Goal: Complete application form

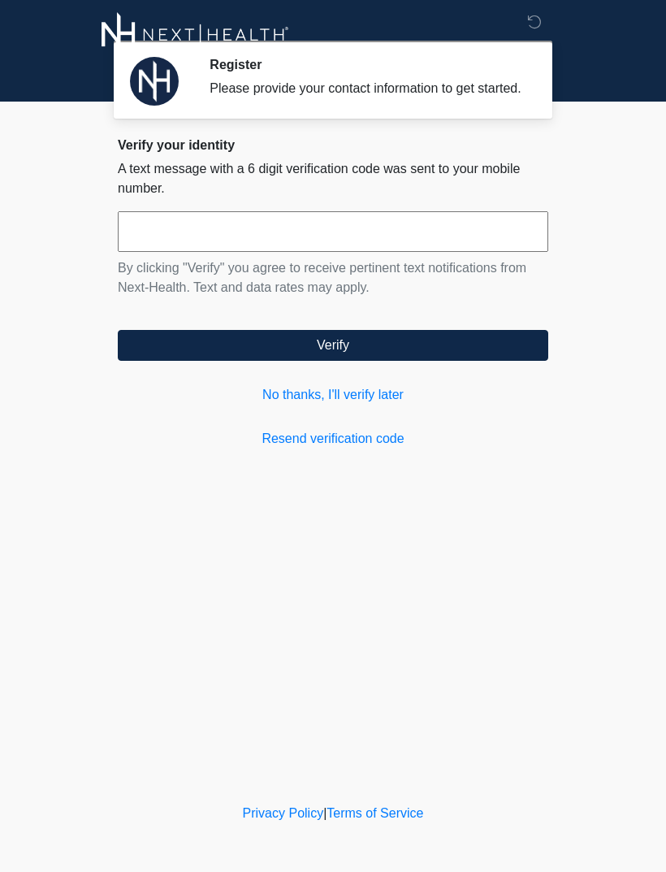
click at [397, 236] on input "text" at bounding box center [333, 231] width 431 height 41
type input "******"
click at [419, 361] on button "Verify" at bounding box center [333, 345] width 431 height 31
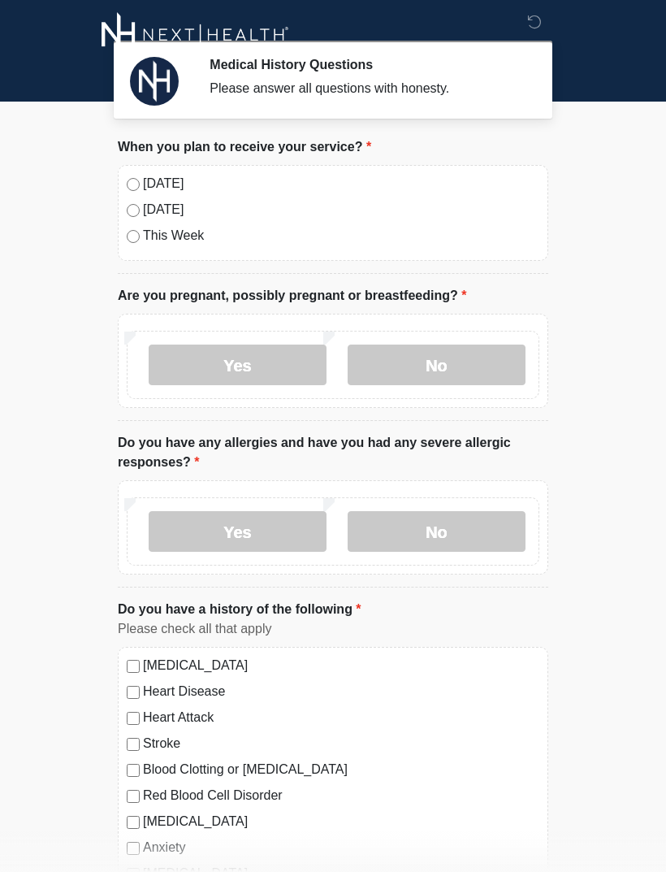
click at [149, 186] on label "[DATE]" at bounding box center [341, 184] width 397 height 20
click at [482, 356] on label "No" at bounding box center [437, 365] width 178 height 41
click at [500, 519] on label "No" at bounding box center [437, 531] width 178 height 41
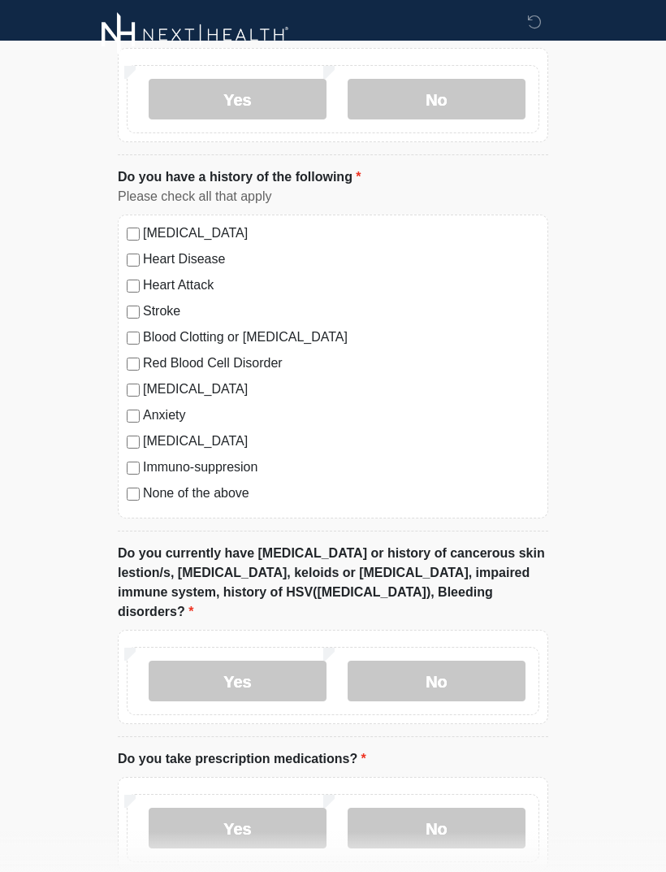
scroll to position [440, 0]
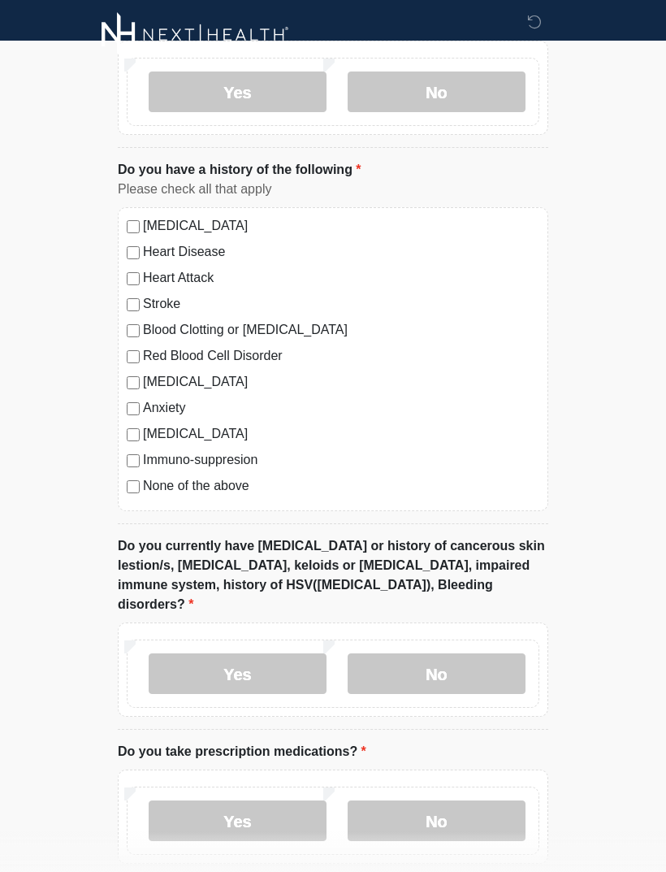
click at [246, 487] on label "None of the above" at bounding box center [341, 486] width 397 height 20
click at [450, 653] on label "No" at bounding box center [437, 673] width 178 height 41
click at [457, 800] on label "No" at bounding box center [437, 820] width 178 height 41
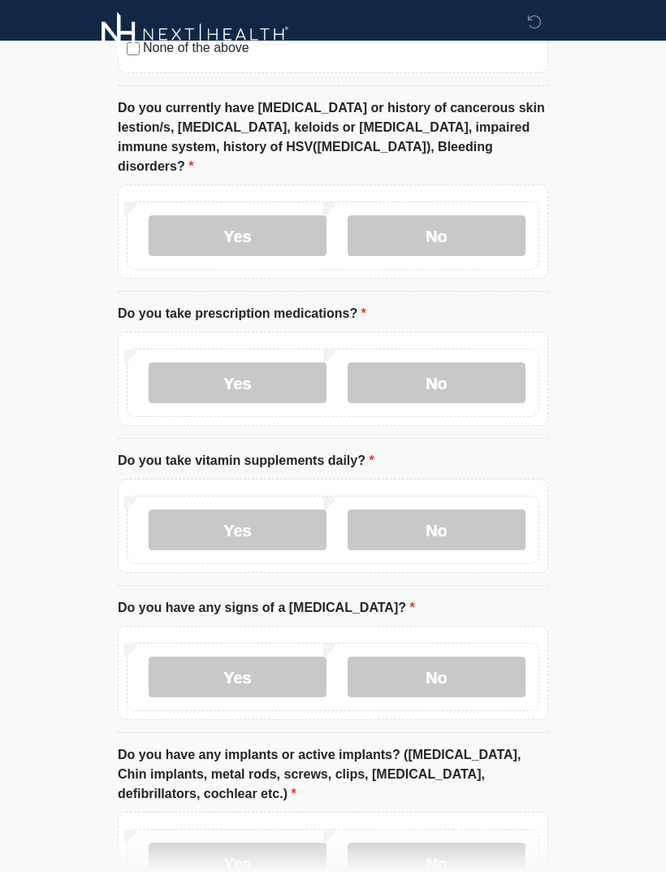
scroll to position [887, 0]
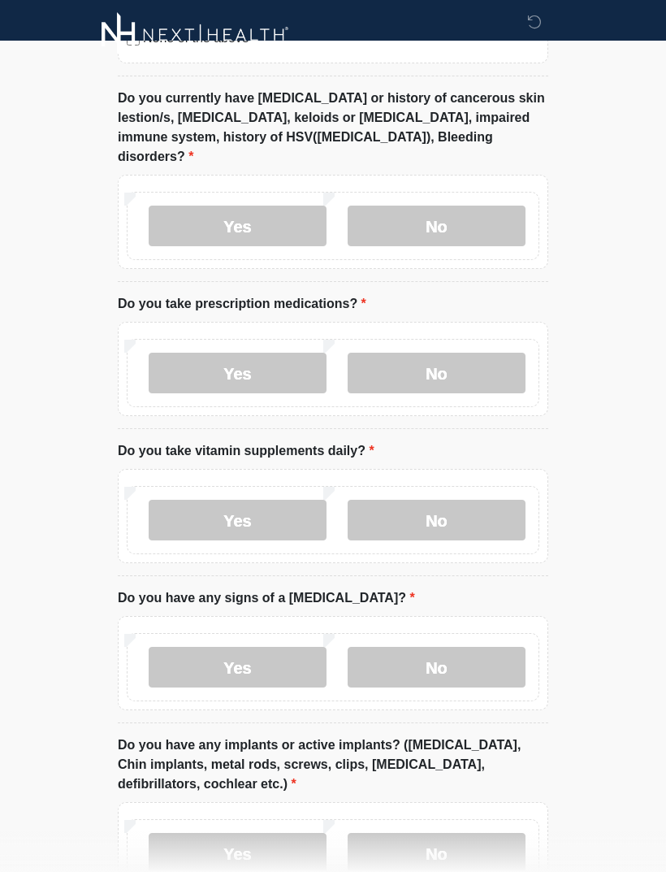
click at [462, 500] on label "No" at bounding box center [437, 520] width 178 height 41
click at [470, 647] on label "No" at bounding box center [437, 667] width 178 height 41
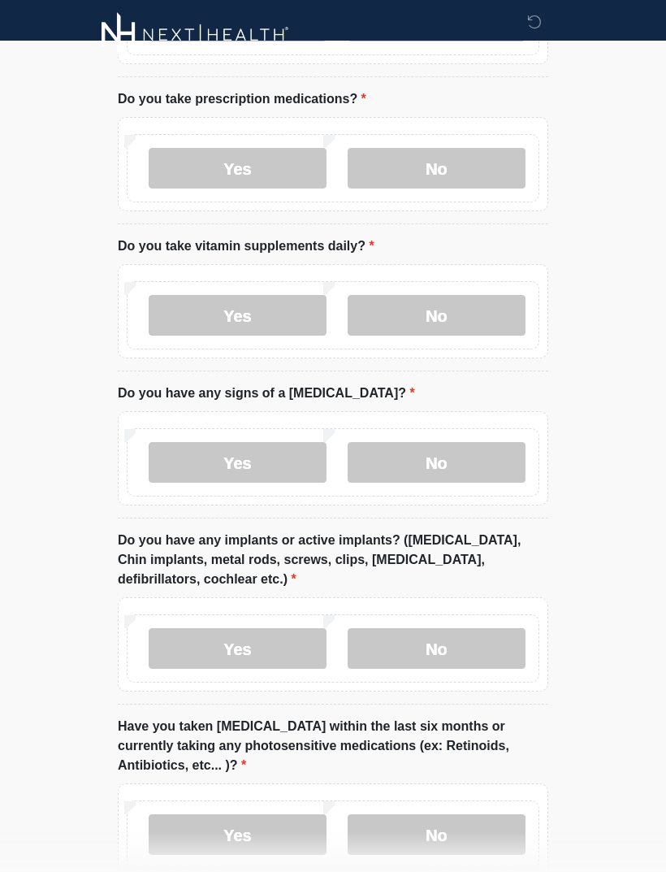
scroll to position [1167, 0]
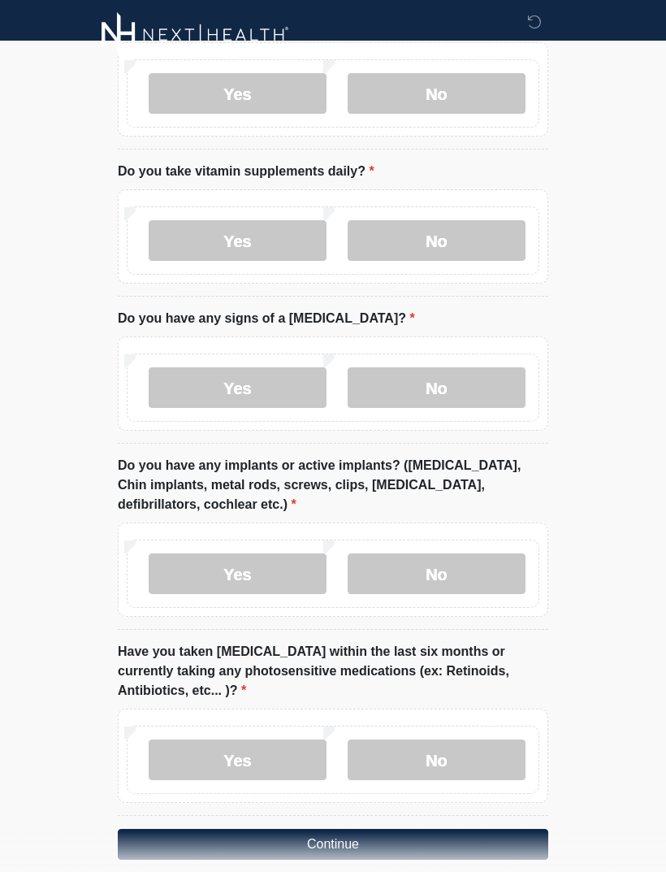
click at [483, 553] on label "No" at bounding box center [437, 573] width 178 height 41
click at [479, 739] on label "No" at bounding box center [437, 759] width 178 height 41
click at [451, 829] on button "Continue" at bounding box center [333, 844] width 431 height 31
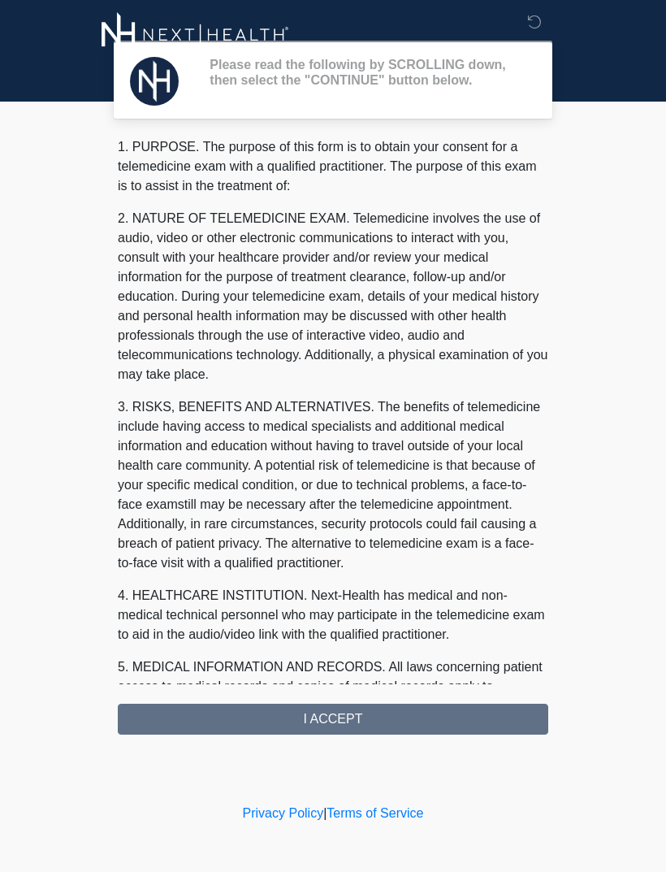
scroll to position [0, 0]
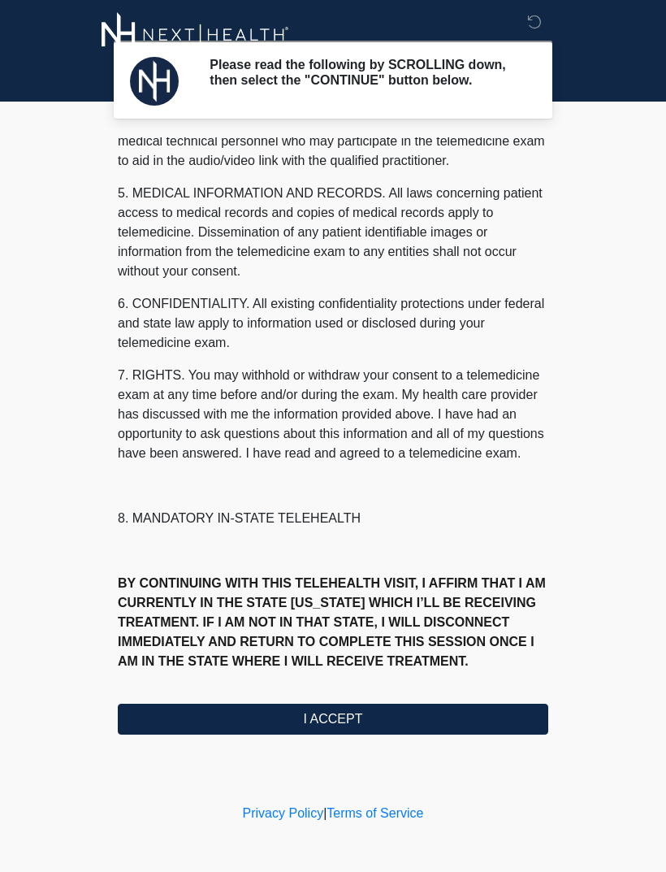
click at [386, 726] on button "I ACCEPT" at bounding box center [333, 719] width 431 height 31
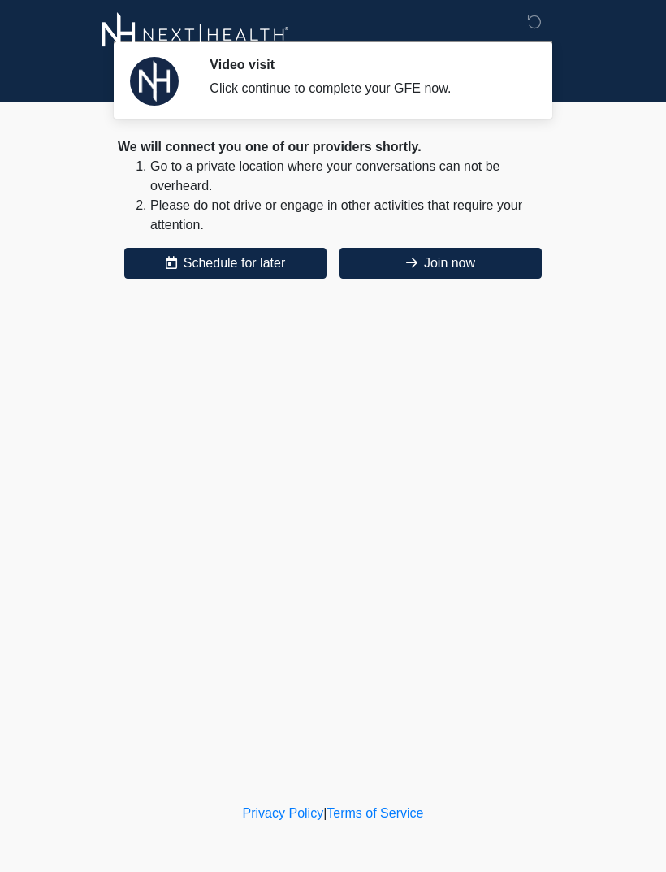
click at [466, 262] on button "Join now" at bounding box center [441, 263] width 202 height 31
